Goal: Transaction & Acquisition: Book appointment/travel/reservation

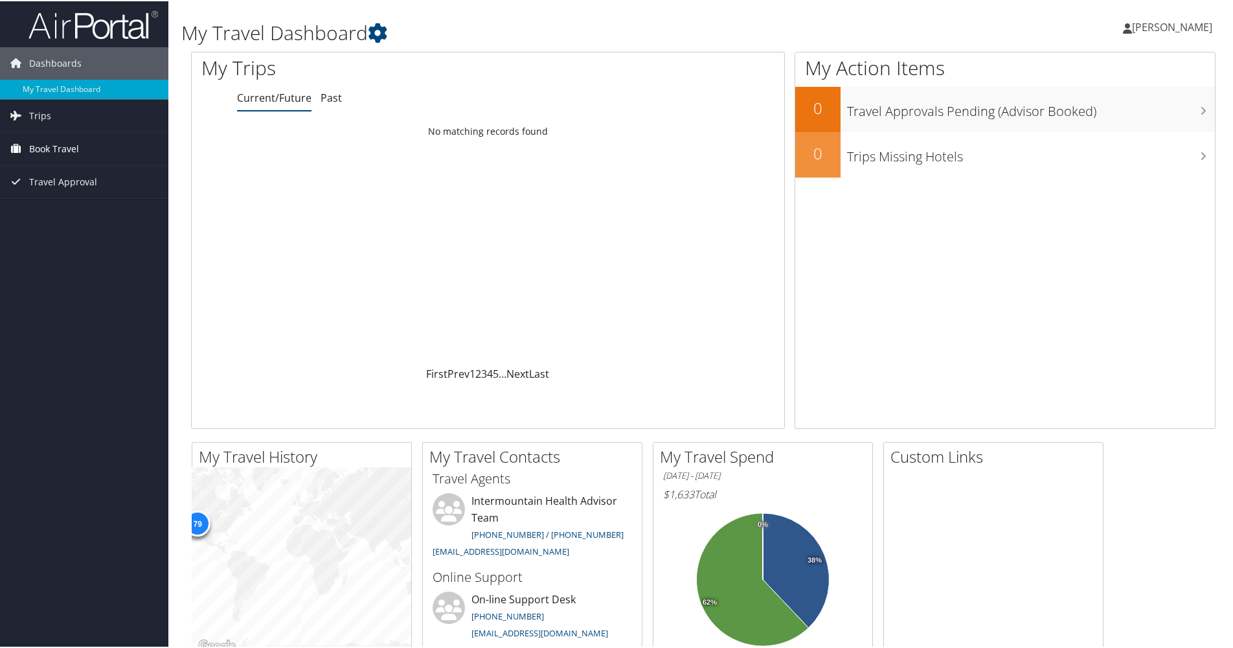
click at [59, 3] on span "Book Travel" at bounding box center [54, 148] width 50 height 32
click at [52, 3] on link "Book/Manage Online Trips" at bounding box center [84, 212] width 168 height 19
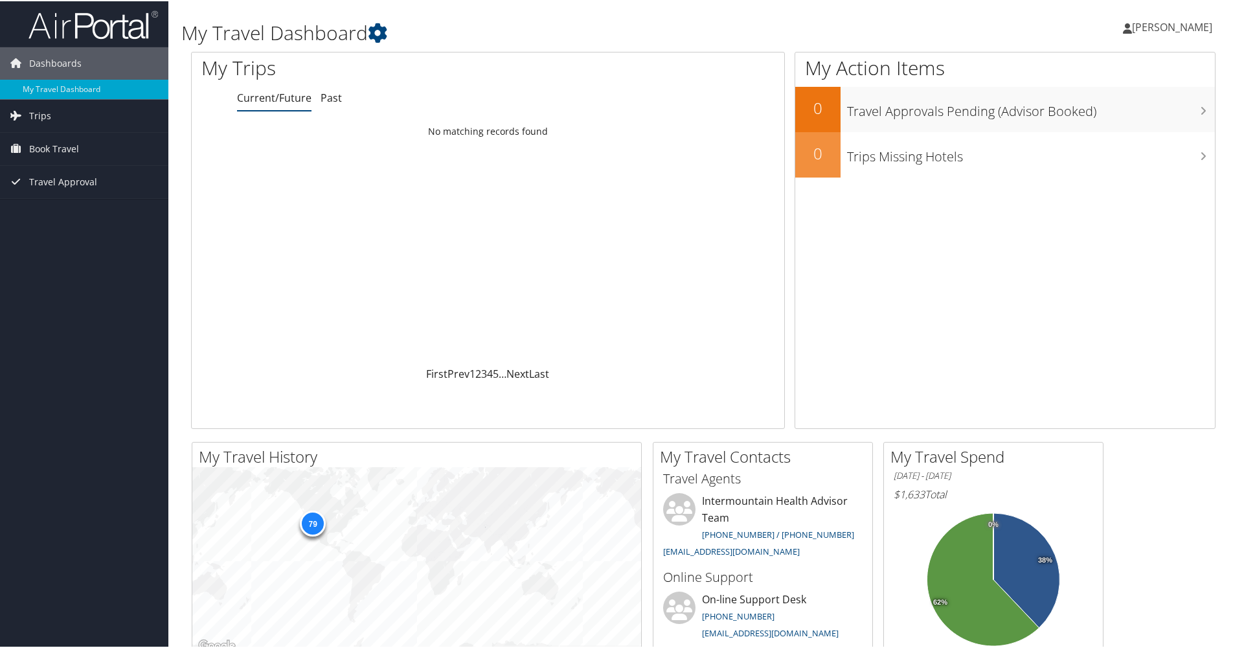
click at [1164, 28] on span "[PERSON_NAME]" at bounding box center [1172, 26] width 80 height 14
click at [1163, 28] on span "[PERSON_NAME]" at bounding box center [1172, 26] width 80 height 14
